Goal: Obtain resource: Download file/media

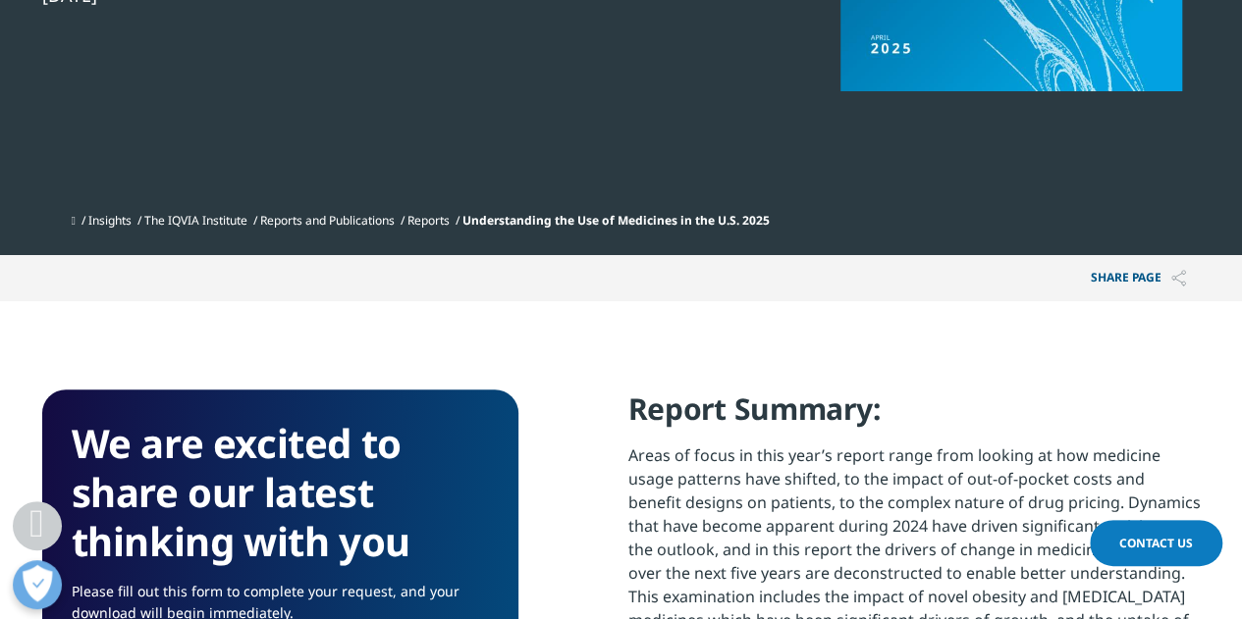
scroll to position [1084, 0]
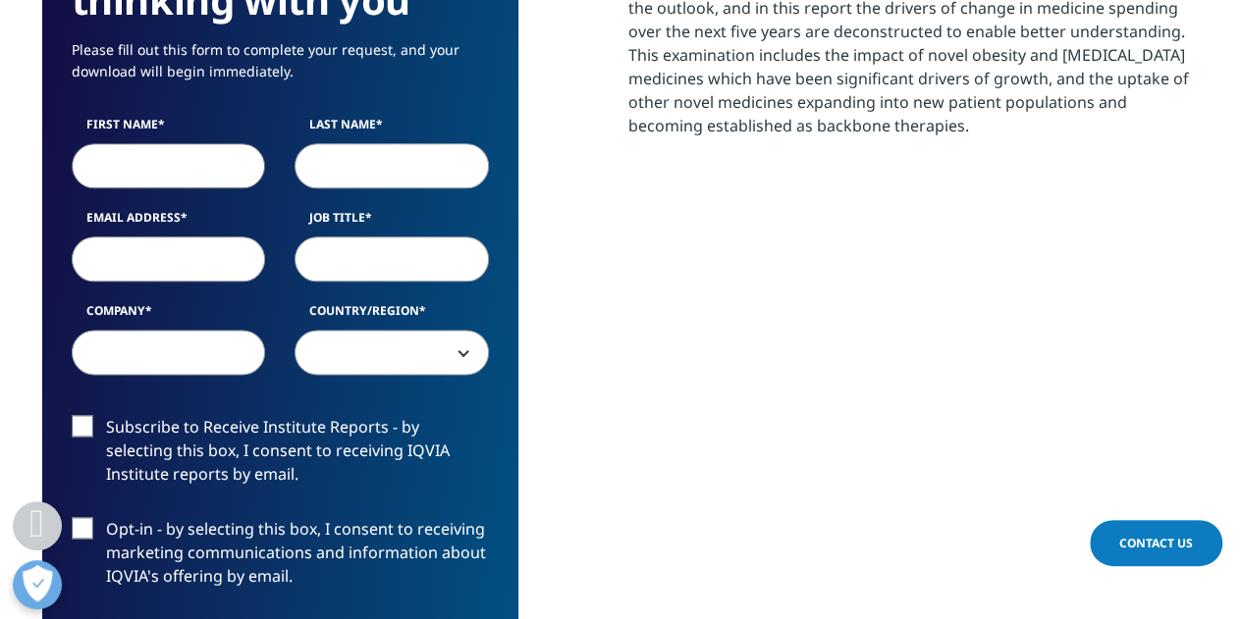
click at [173, 164] on input "First Name" at bounding box center [169, 165] width 194 height 45
type input "Alexei"
type input "Sibich"
select select "[GEOGRAPHIC_DATA]"
click at [190, 262] on input "Email Address" at bounding box center [169, 259] width 194 height 45
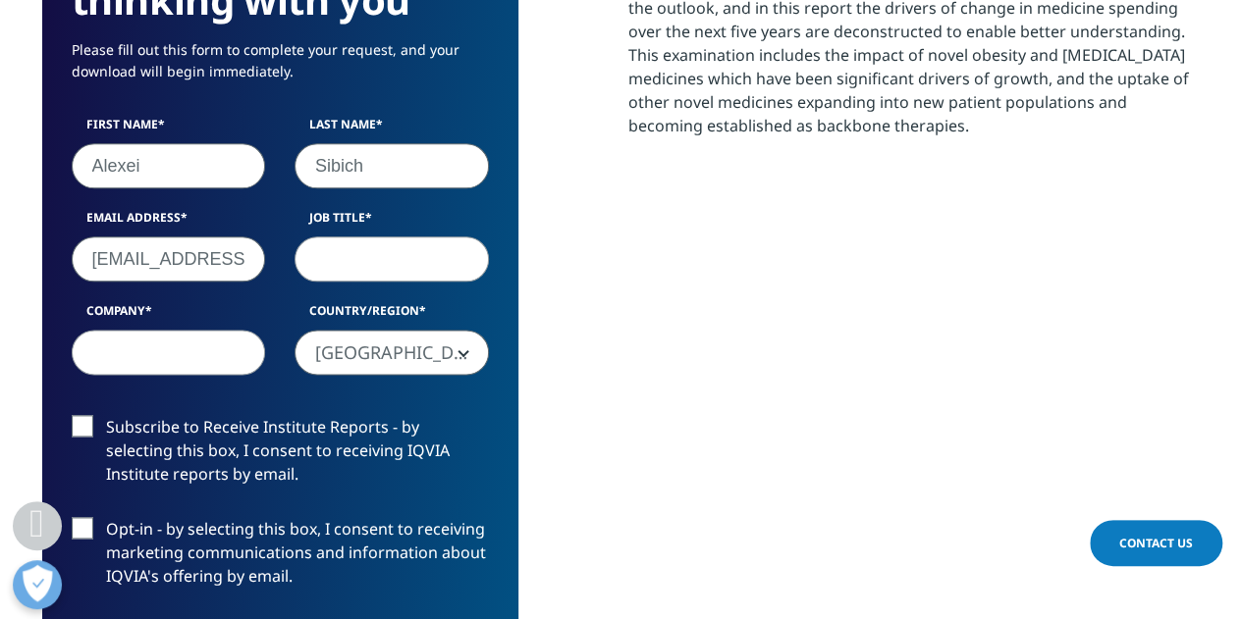
drag, startPoint x: 251, startPoint y: 259, endPoint x: 72, endPoint y: 263, distance: 179.7
click at [72, 263] on input "asibich@gmail.com" at bounding box center [169, 259] width 194 height 45
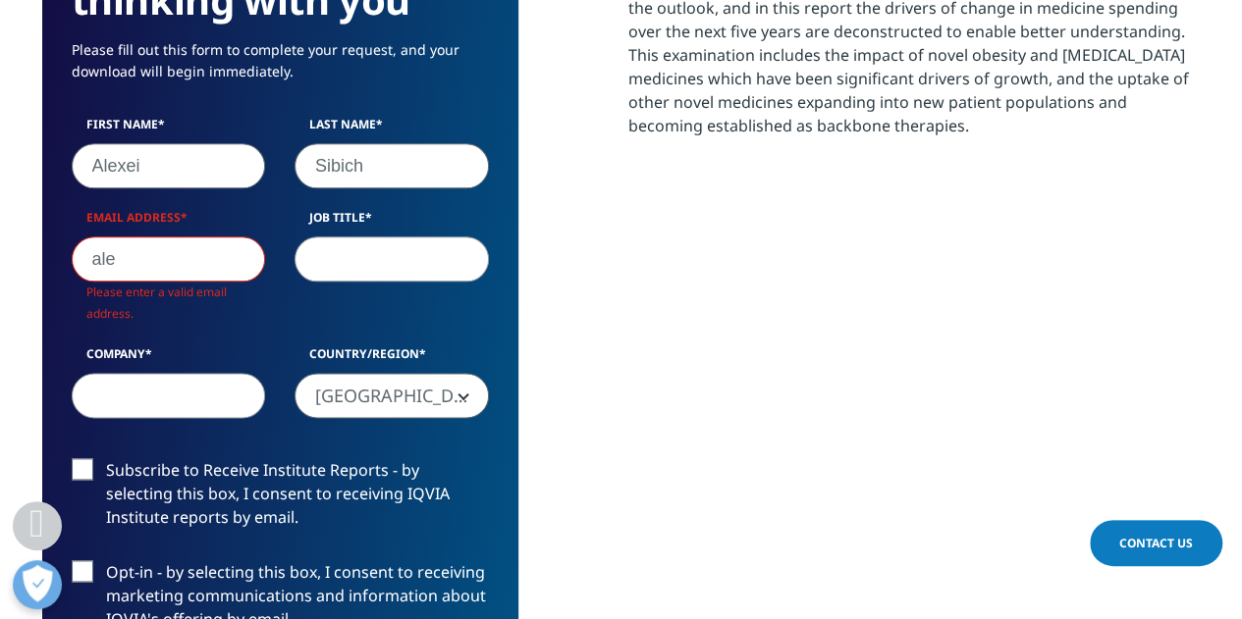
type input "alexei@ratiodeci.com"
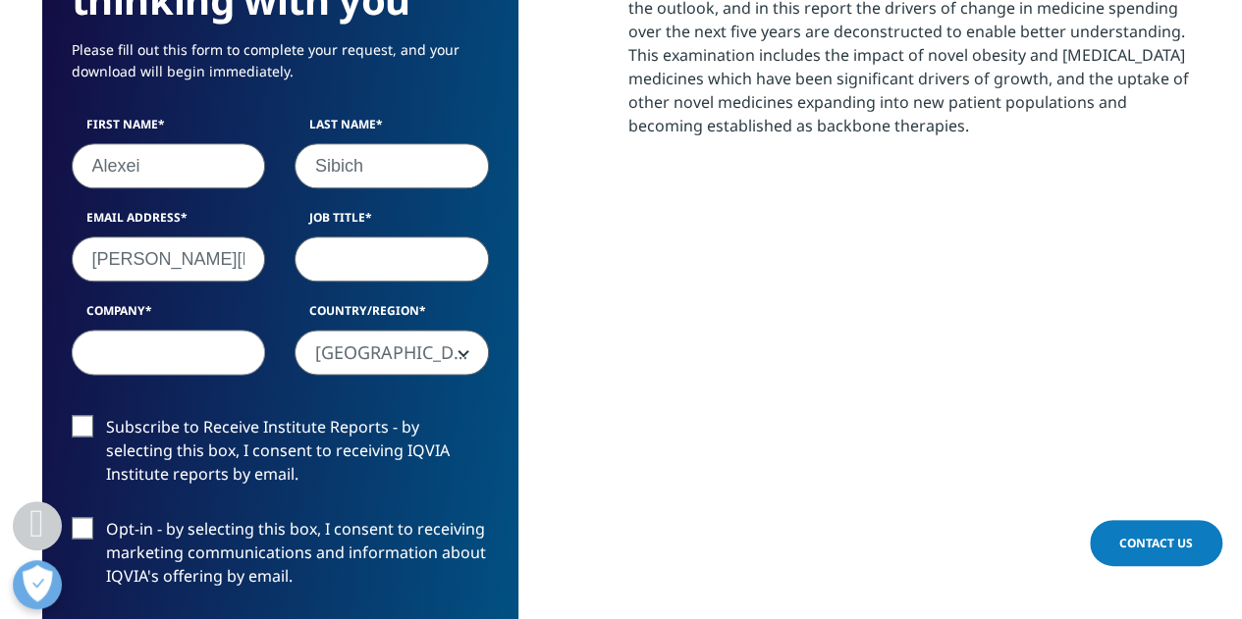
click at [385, 255] on input "Job Title" at bounding box center [392, 259] width 194 height 45
type input "Founder and CEO"
click at [221, 360] on input "Company" at bounding box center [169, 352] width 194 height 45
type input "Ratio Decidendi LLC"
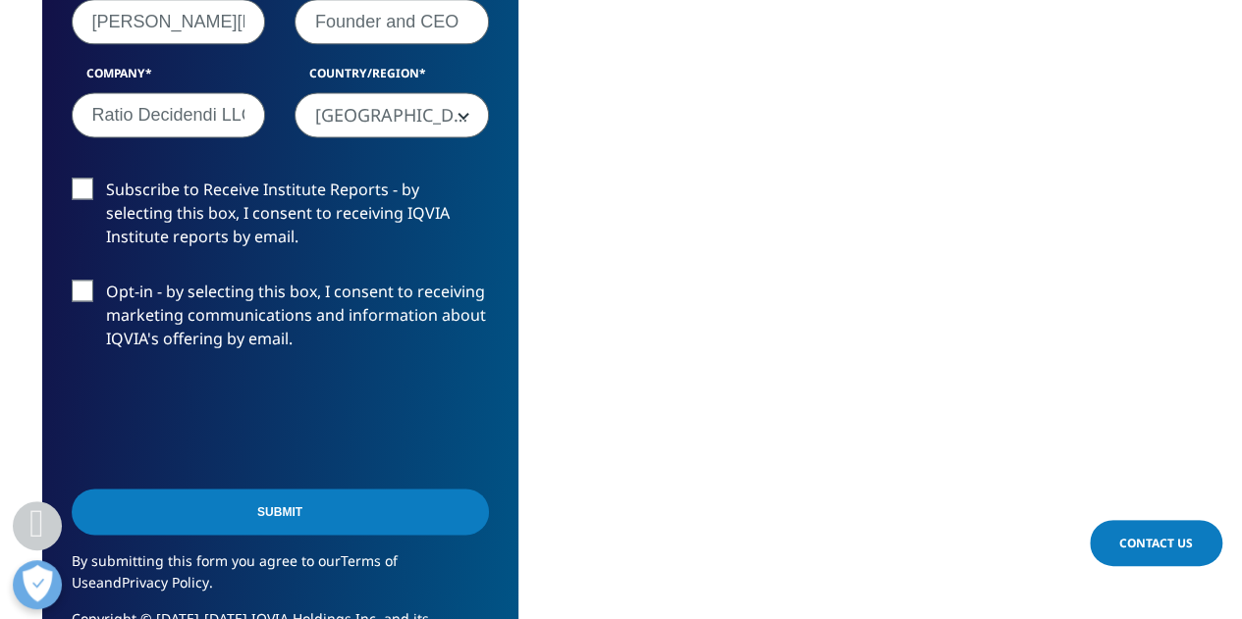
scroll to position [1442, 0]
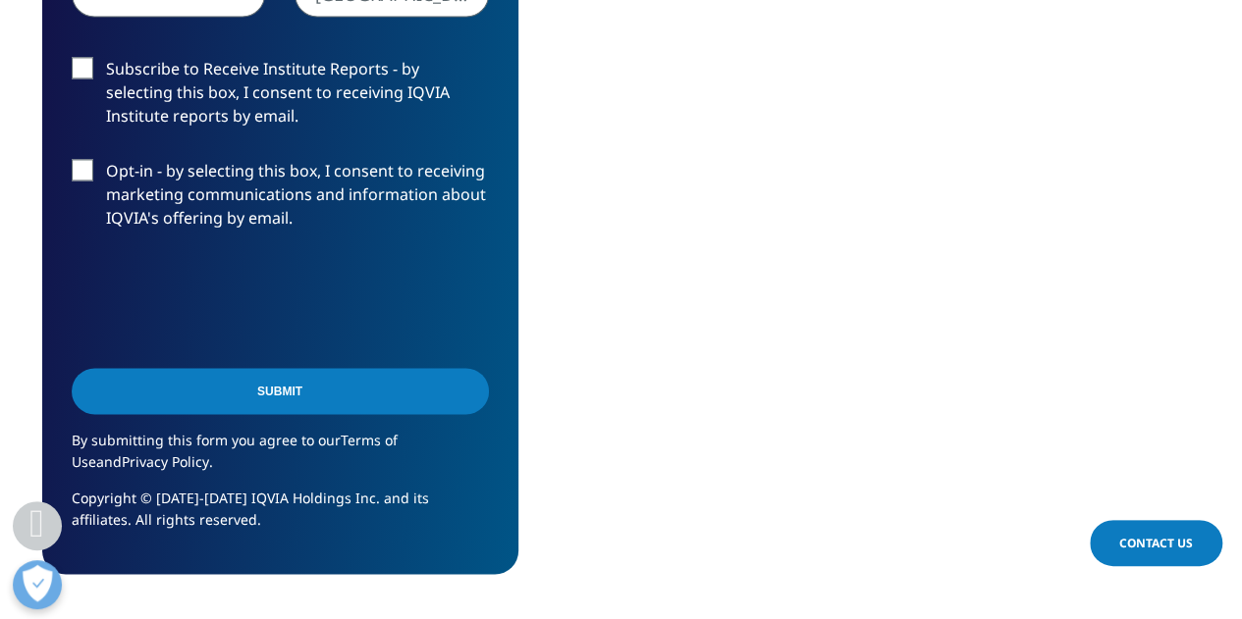
click at [257, 386] on input "Submit" at bounding box center [280, 391] width 417 height 46
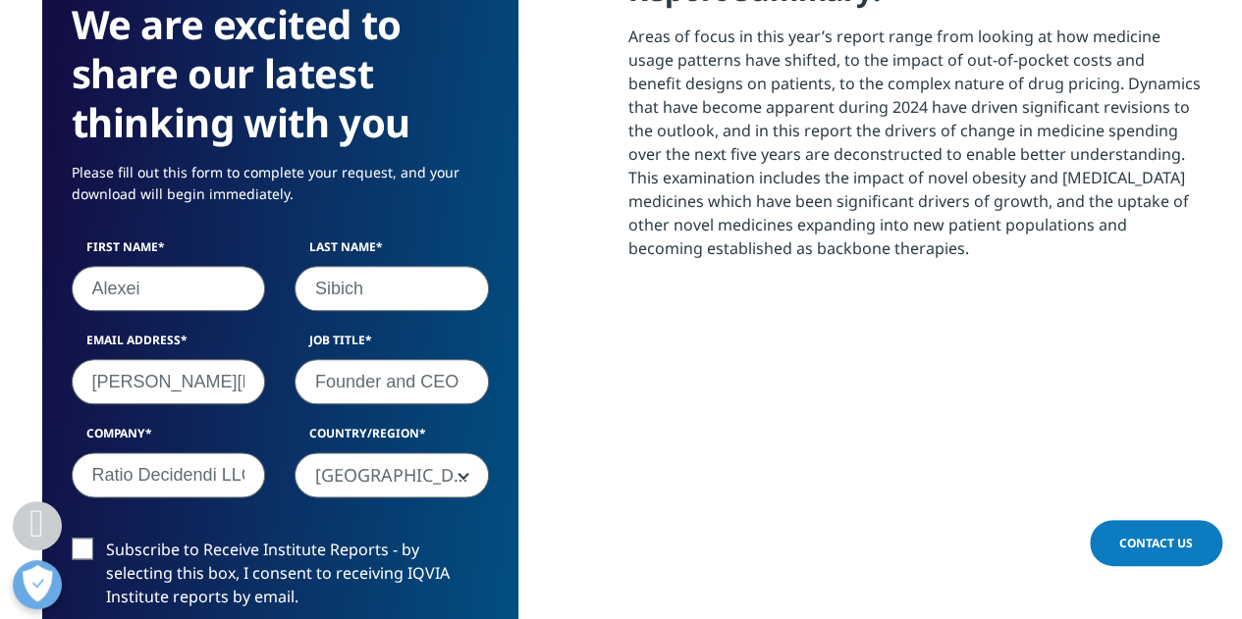
scroll to position [353, 1158]
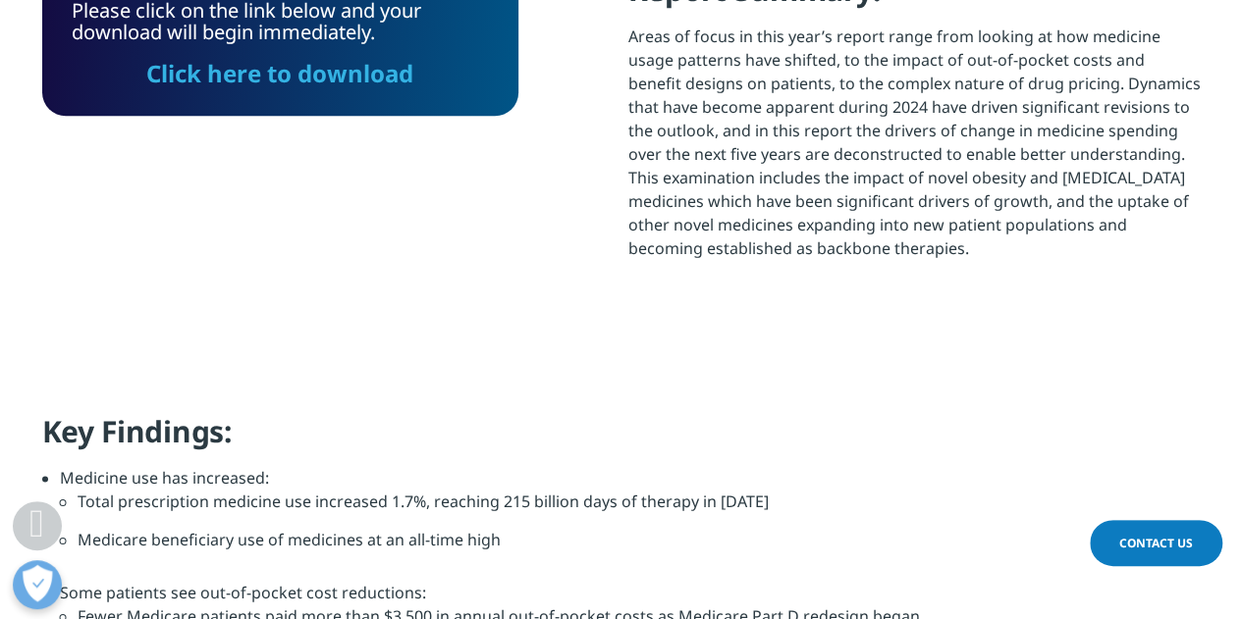
click at [342, 74] on link "Click here to download" at bounding box center [279, 73] width 267 height 32
